Goal: Check status

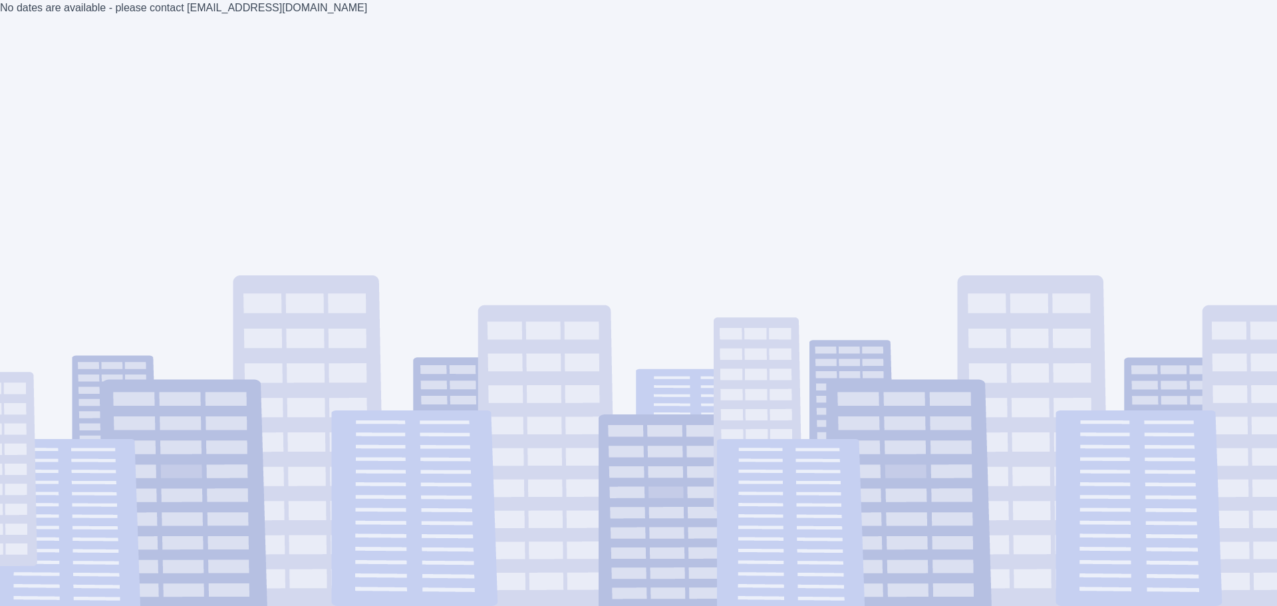
click at [441, 158] on div "No dates are available - please contact [EMAIL_ADDRESS][DOMAIN_NAME]" at bounding box center [638, 303] width 1277 height 606
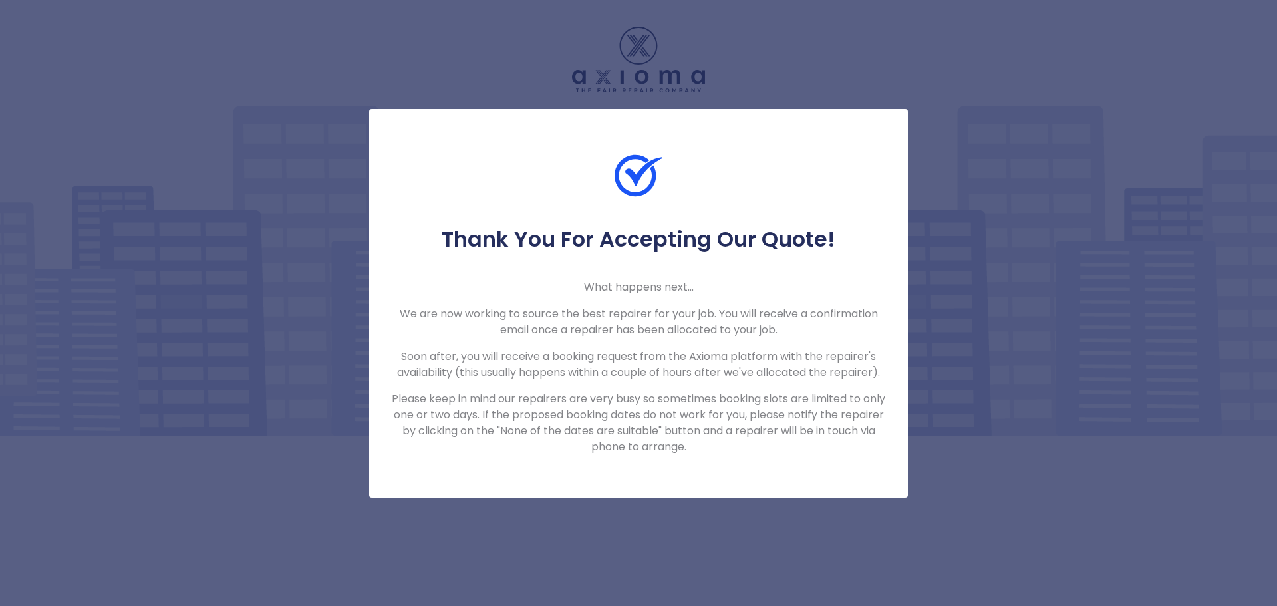
click at [635, 176] on img at bounding box center [639, 176] width 48 height 48
